Goal: Answer question/provide support

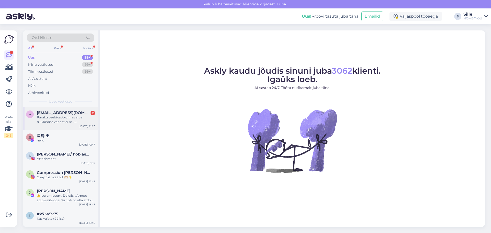
click at [64, 112] on span "[EMAIL_ADDRESS][DOMAIN_NAME]" at bounding box center [63, 112] width 53 height 5
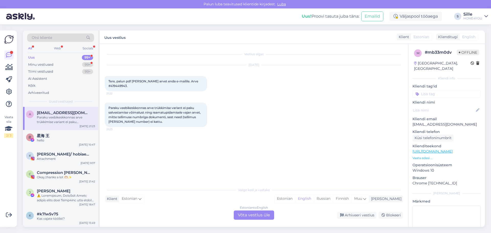
click at [194, 80] on span "Tere, palun pdf [PERSON_NAME] arvet enda e-mailile. Arve #419449943." at bounding box center [153, 83] width 90 height 8
copy div "419449943. 21:22"
click at [431, 149] on link "[URL][DOMAIN_NAME]" at bounding box center [432, 151] width 40 height 5
copy div "419449943. 21:22"
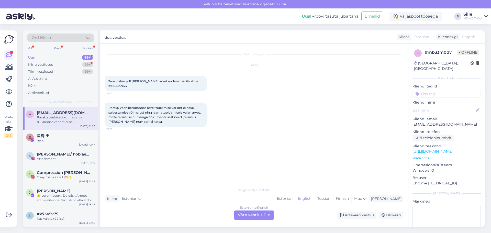
click at [264, 215] on div "Estonian to English Võta vestlus üle" at bounding box center [254, 214] width 40 height 9
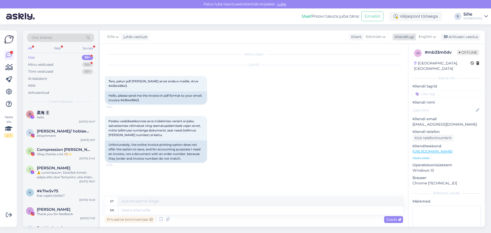
click at [430, 39] on span "English" at bounding box center [424, 37] width 13 height 6
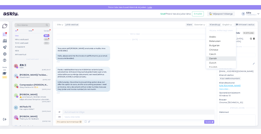
scroll to position [26, 0]
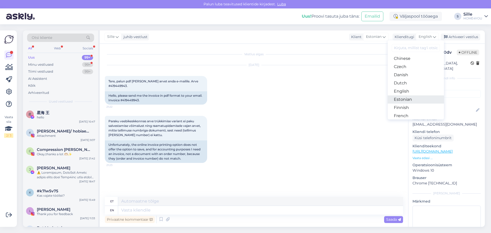
click at [402, 98] on link "Estonian" at bounding box center [415, 99] width 56 height 8
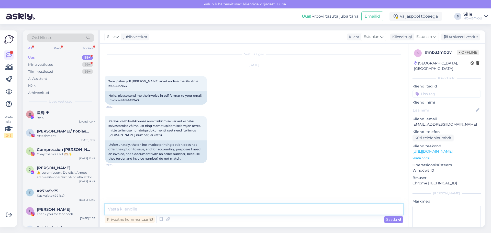
click at [180, 207] on textarea at bounding box center [254, 209] width 298 height 11
type textarea "Tere, saatime tellimuse meilile."
